Goal: Information Seeking & Learning: Learn about a topic

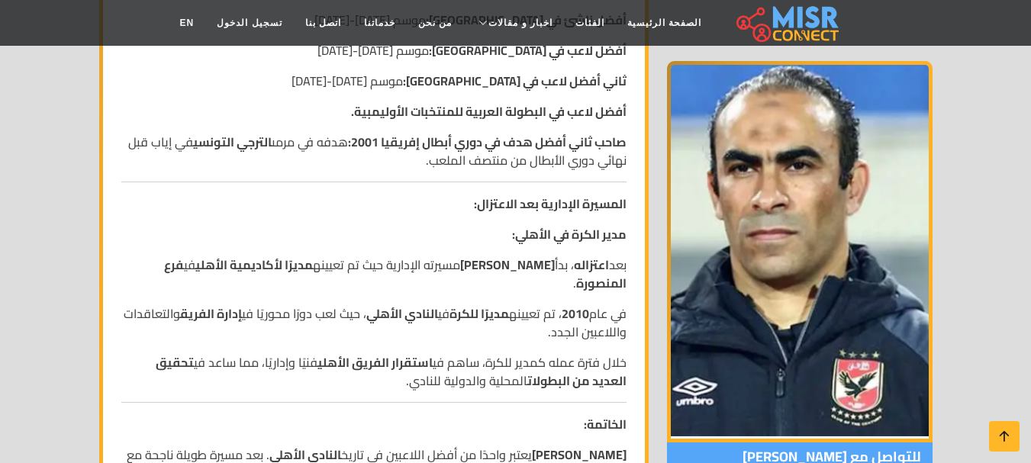
scroll to position [1603, 0]
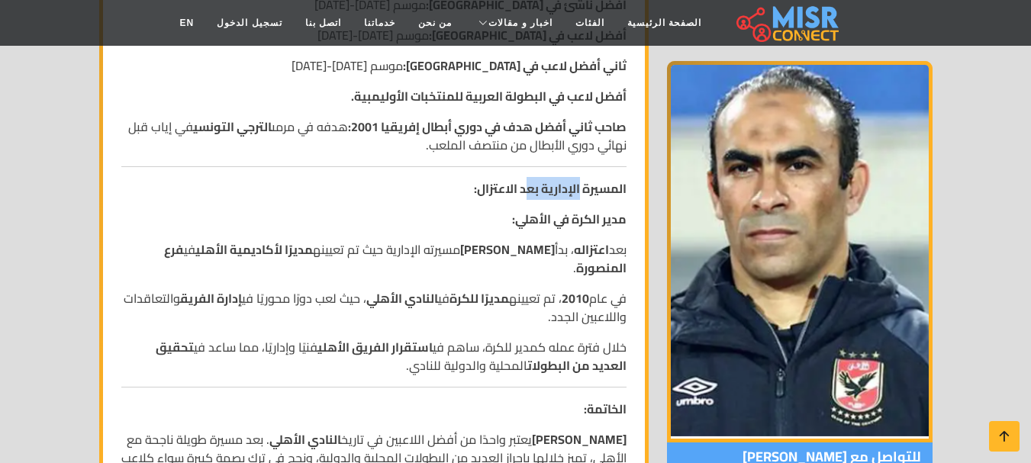
drag, startPoint x: 579, startPoint y: 195, endPoint x: 524, endPoint y: 198, distance: 55.8
click at [524, 198] on strong "المسيرة الإدارية بعد الاعتزال:" at bounding box center [550, 188] width 153 height 23
click at [591, 223] on strong "مدير الكرة في الأهلي:" at bounding box center [569, 219] width 115 height 23
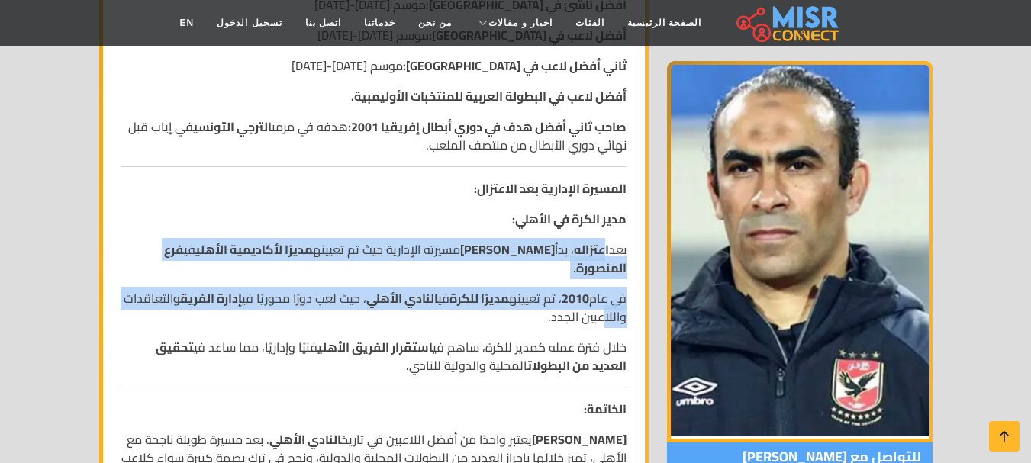
drag, startPoint x: 601, startPoint y: 249, endPoint x: 548, endPoint y: 326, distance: 93.4
click at [548, 326] on p "في عام 2010 ، تم تعيينه مديرًا للكرة في النادي الأهلي ، حيث لعب دورًا محوريًا ف…" at bounding box center [373, 307] width 505 height 37
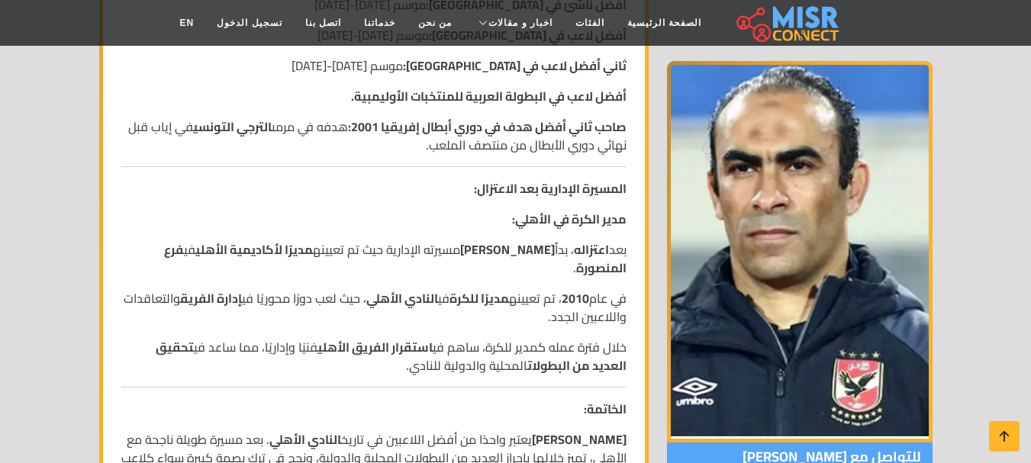
click at [596, 306] on p "في عام 2010 ، تم تعيينه مديرًا للكرة في النادي الأهلي ، حيث لعب دورًا محوريًا ف…" at bounding box center [373, 307] width 505 height 37
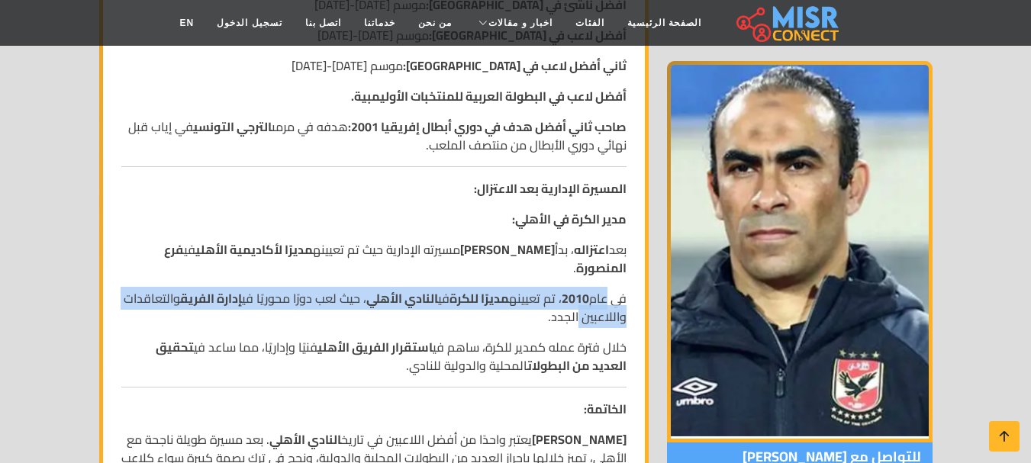
drag, startPoint x: 606, startPoint y: 299, endPoint x: 522, endPoint y: 314, distance: 85.2
click at [522, 314] on p "في عام 2010 ، تم تعيينه مديرًا للكرة في النادي الأهلي ، حيث لعب دورًا محوريًا ف…" at bounding box center [373, 307] width 505 height 37
click at [523, 314] on p "في عام 2010 ، تم تعيينه مديرًا للكرة في النادي الأهلي ، حيث لعب دورًا محوريًا ف…" at bounding box center [373, 307] width 505 height 37
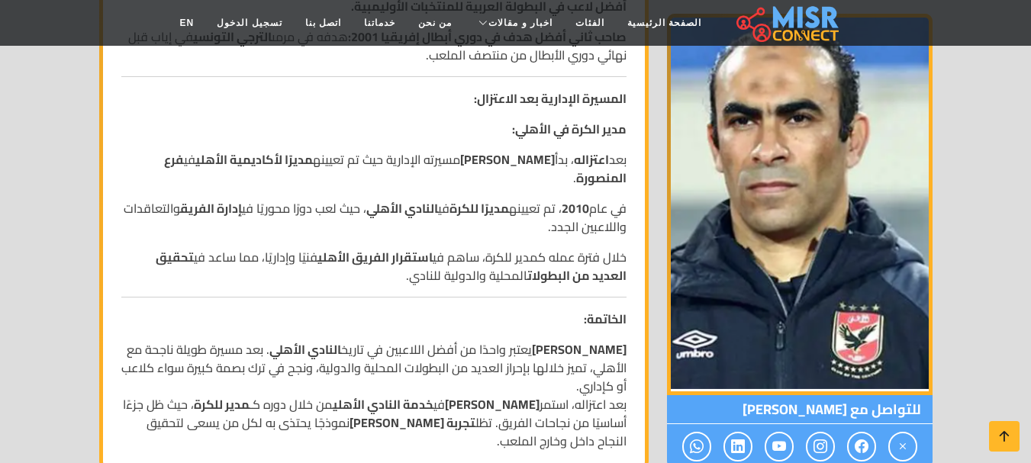
scroll to position [1756, 0]
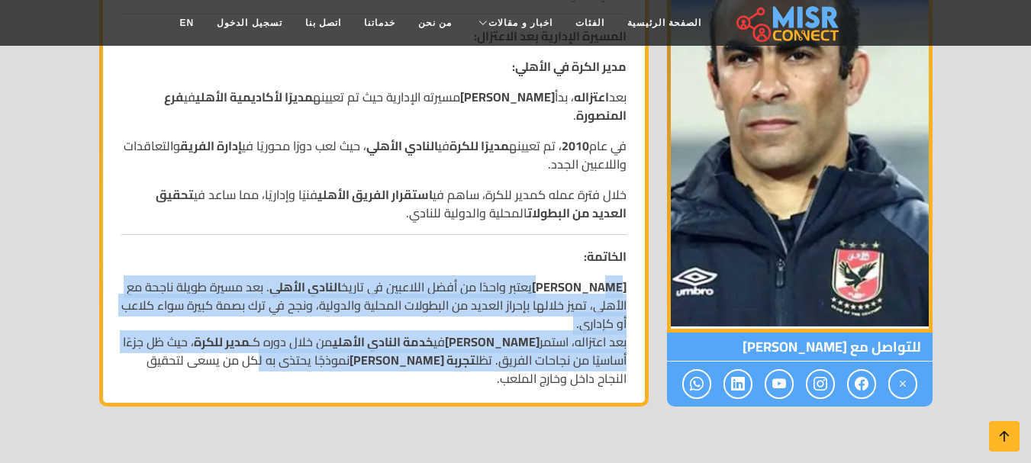
drag, startPoint x: 569, startPoint y: 289, endPoint x: 241, endPoint y: 359, distance: 334.9
click at [241, 359] on p "[PERSON_NAME] يعتبر واحدًا من أفضل اللاعبين في تاريخ النادي الأهلي . بعد مسيرة …" at bounding box center [373, 333] width 505 height 110
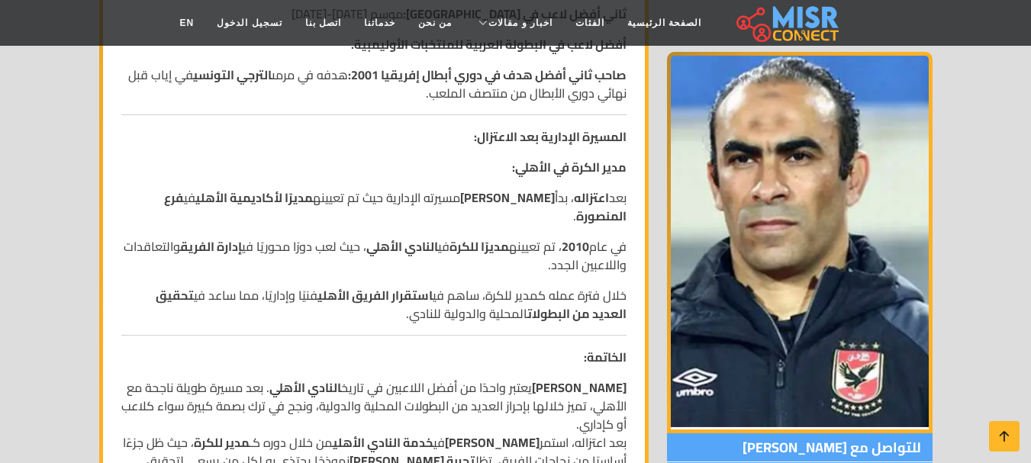
scroll to position [1603, 0]
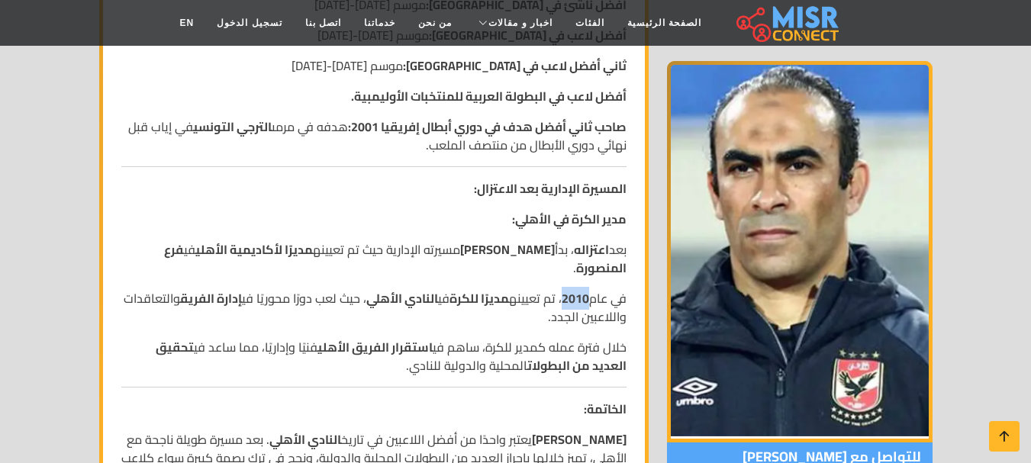
drag, startPoint x: 589, startPoint y: 303, endPoint x: 560, endPoint y: 300, distance: 29.9
click at [560, 300] on p "في عام 2010 ، تم تعيينه مديرًا للكرة في النادي الأهلي ، حيث لعب دورًا محوريًا ف…" at bounding box center [373, 307] width 505 height 37
